Goal: Navigation & Orientation: Find specific page/section

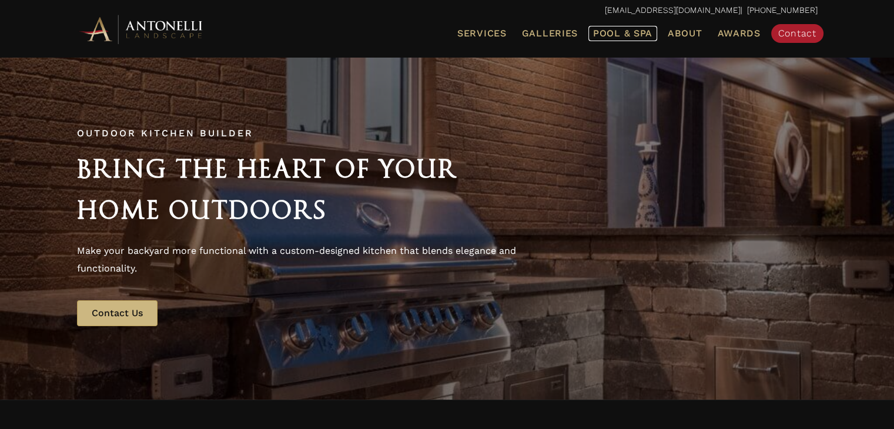
click at [648, 29] on span "Pool & Spa" at bounding box center [622, 33] width 59 height 11
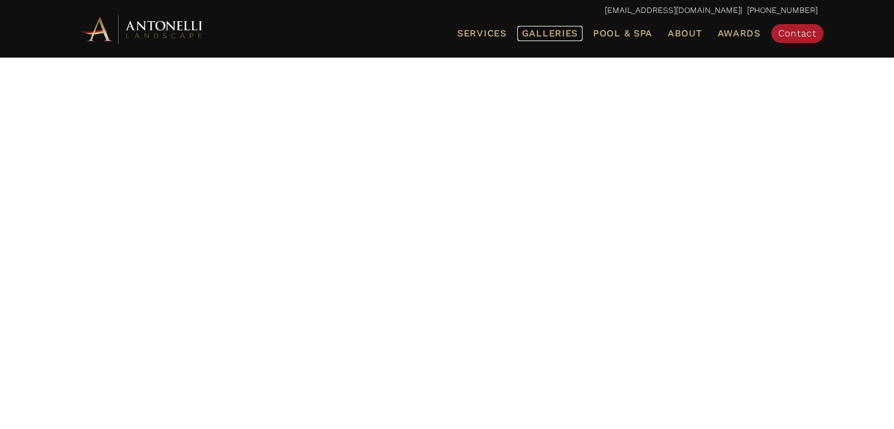
click at [555, 38] on span "Galleries" at bounding box center [550, 33] width 56 height 11
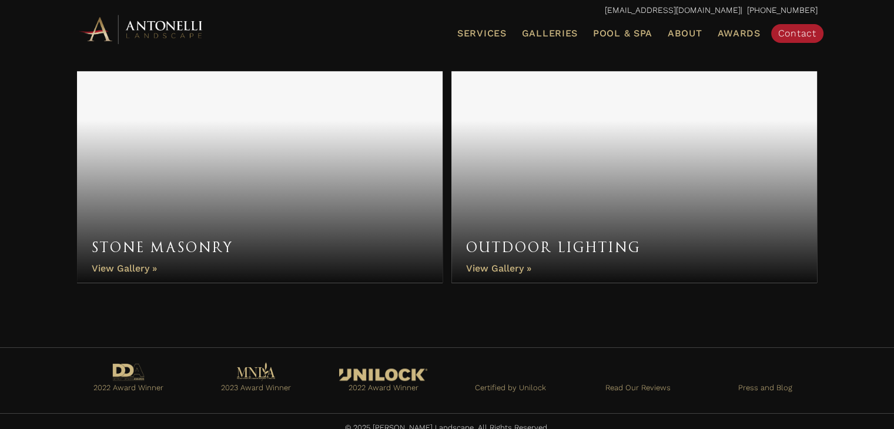
scroll to position [1069, 0]
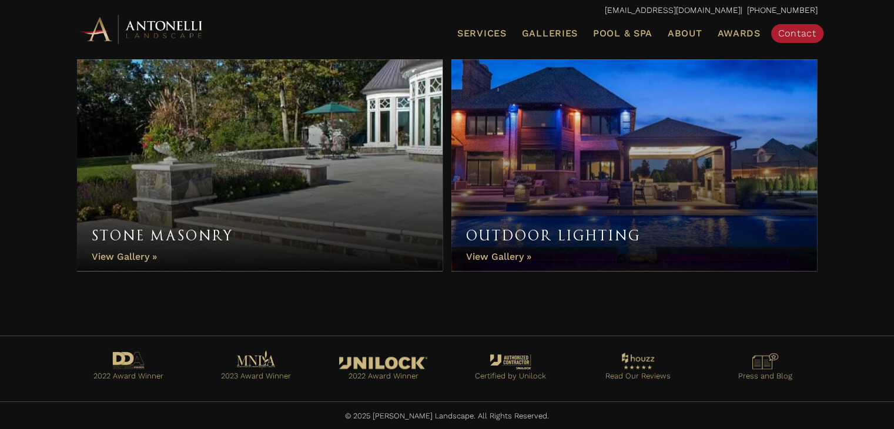
click at [633, 41] on ul "Services Landscape Design Landscape Installation Pool Design & Installation Pat…" at bounding box center [566, 33] width 520 height 25
click at [727, 36] on span "Awards" at bounding box center [738, 33] width 43 height 11
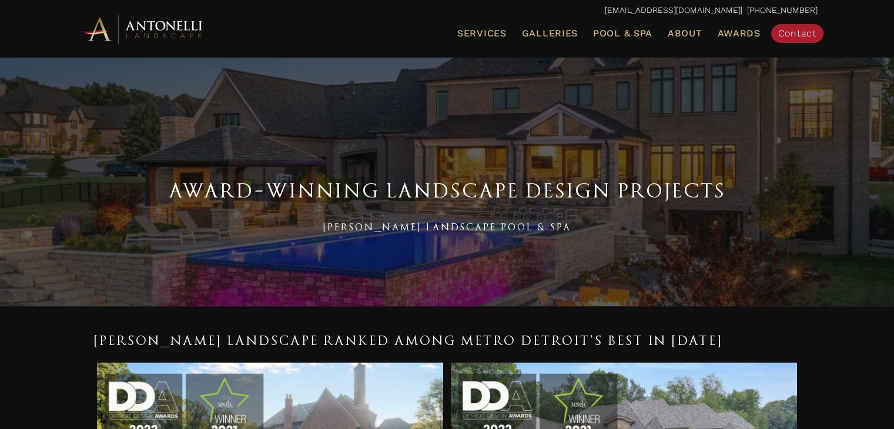
click at [727, 36] on span "Awards" at bounding box center [738, 33] width 43 height 11
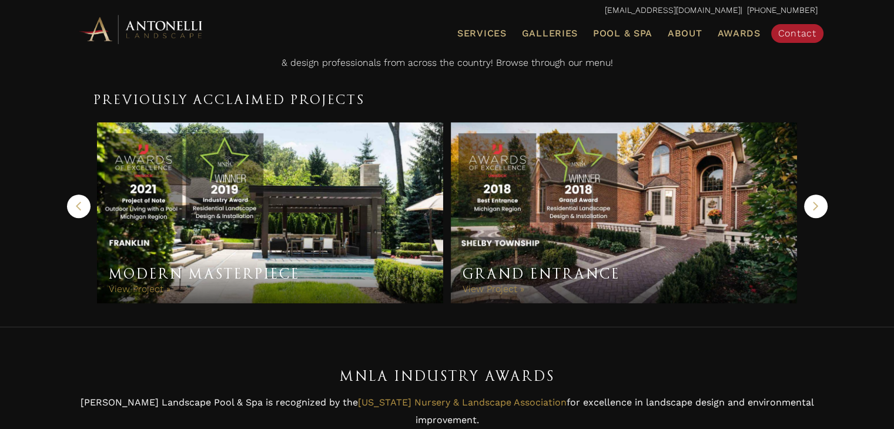
scroll to position [565, 0]
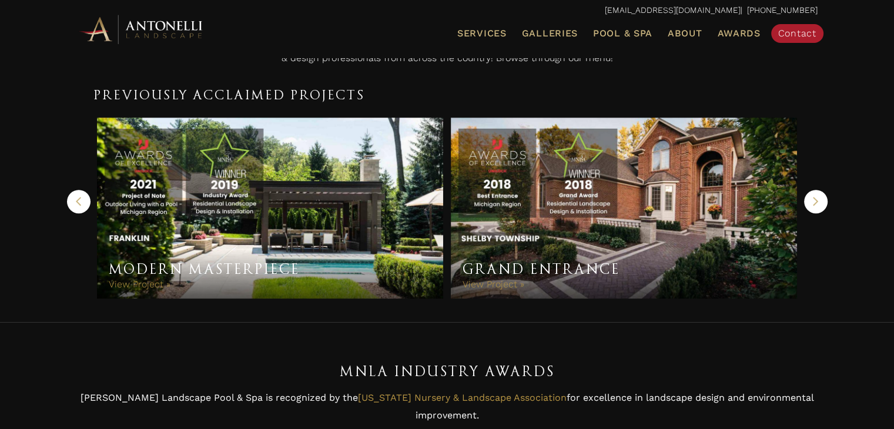
click at [300, 231] on link "Modern Masterpiece" at bounding box center [270, 208] width 347 height 182
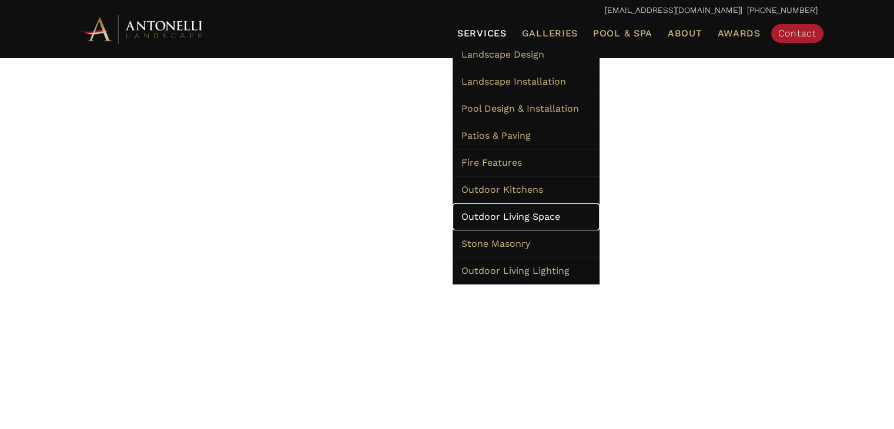
click at [529, 206] on link "Outdoor Living Space" at bounding box center [525, 216] width 147 height 27
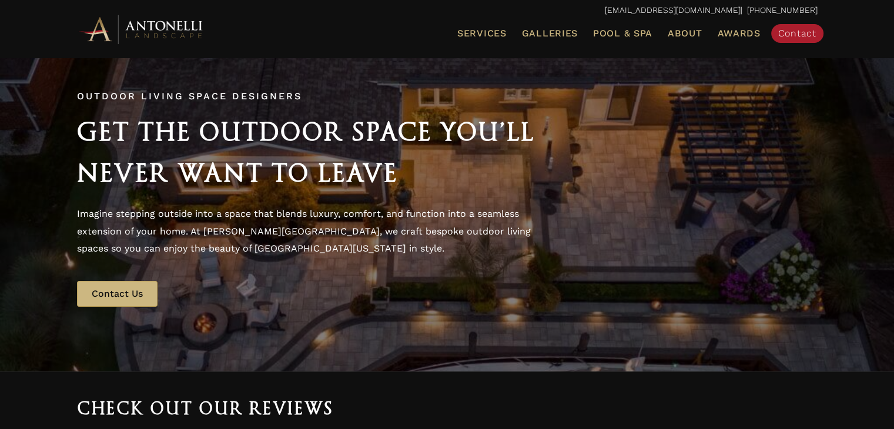
scroll to position [204, 0]
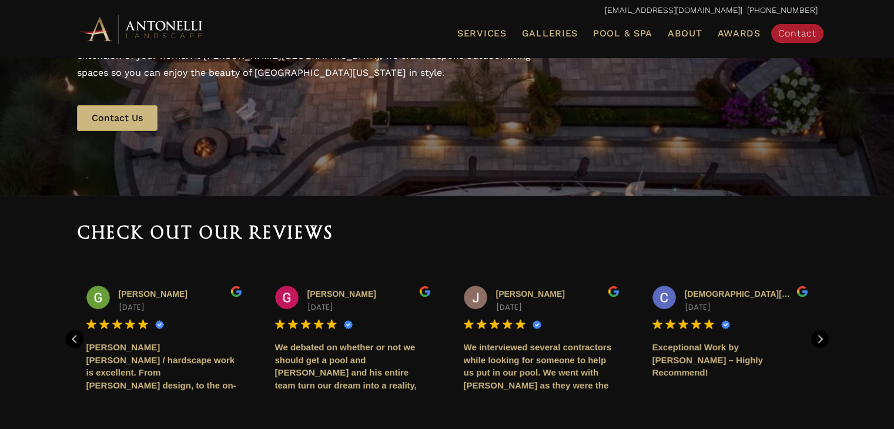
click at [767, 112] on div "Outdoor Living Space Designers Get the Outdoor Space You’ll Never Want to Leave…" at bounding box center [447, 23] width 764 height 237
